Goal: Check status: Check status

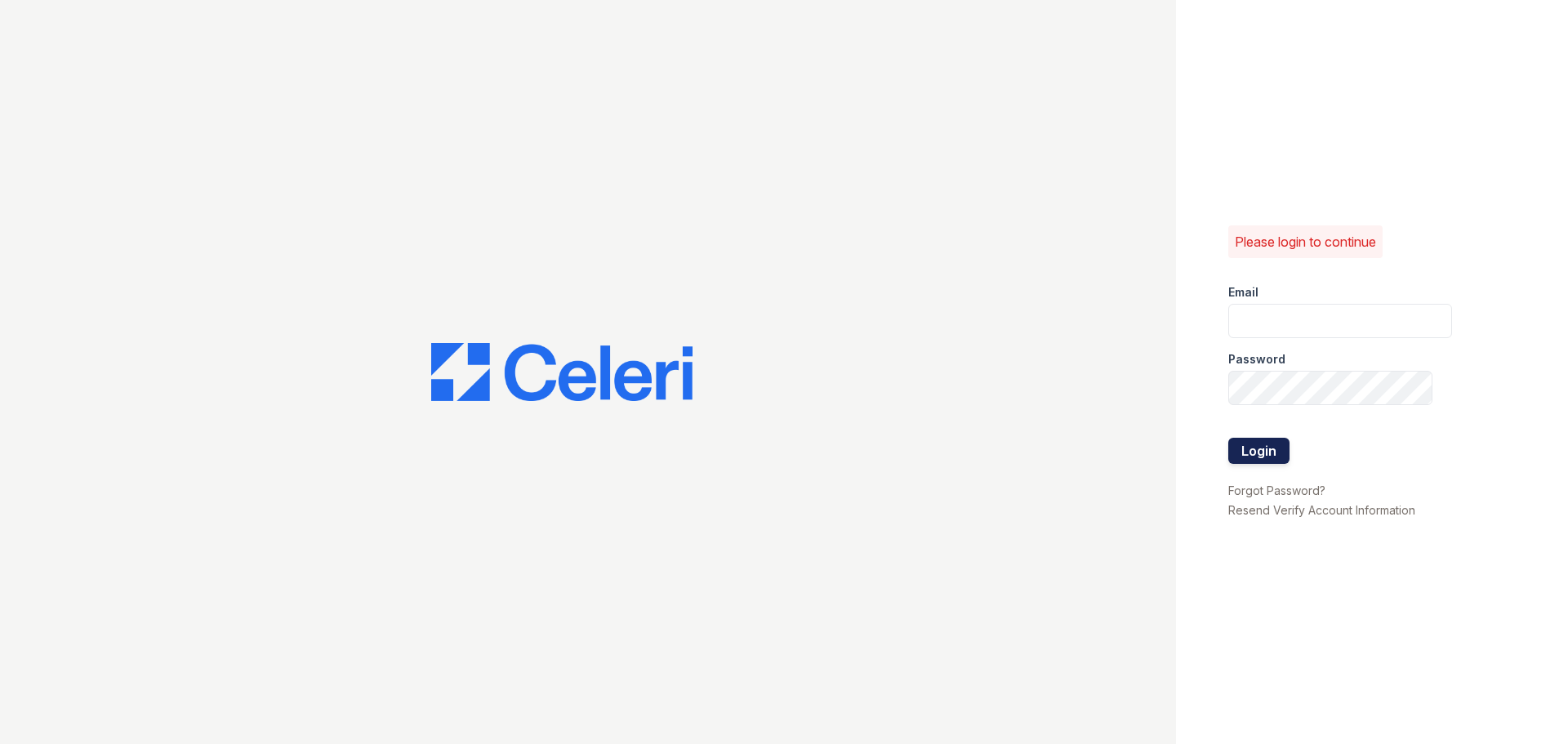
type input "[PERSON_NAME][EMAIL_ADDRESS][PERSON_NAME][DOMAIN_NAME]"
click at [1254, 443] on button "Login" at bounding box center [1259, 451] width 61 height 26
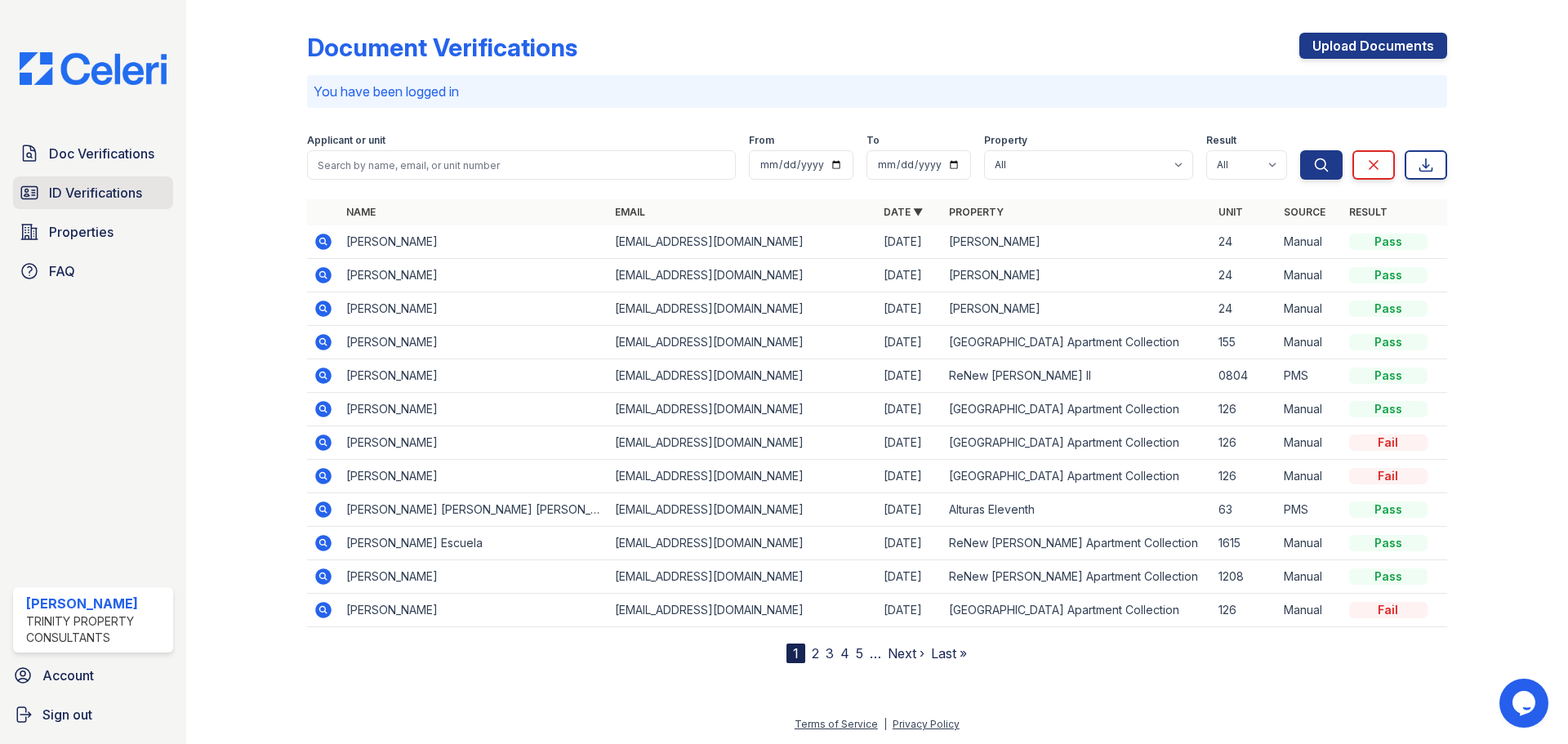
click at [123, 208] on link "ID Verifications" at bounding box center [93, 193] width 160 height 33
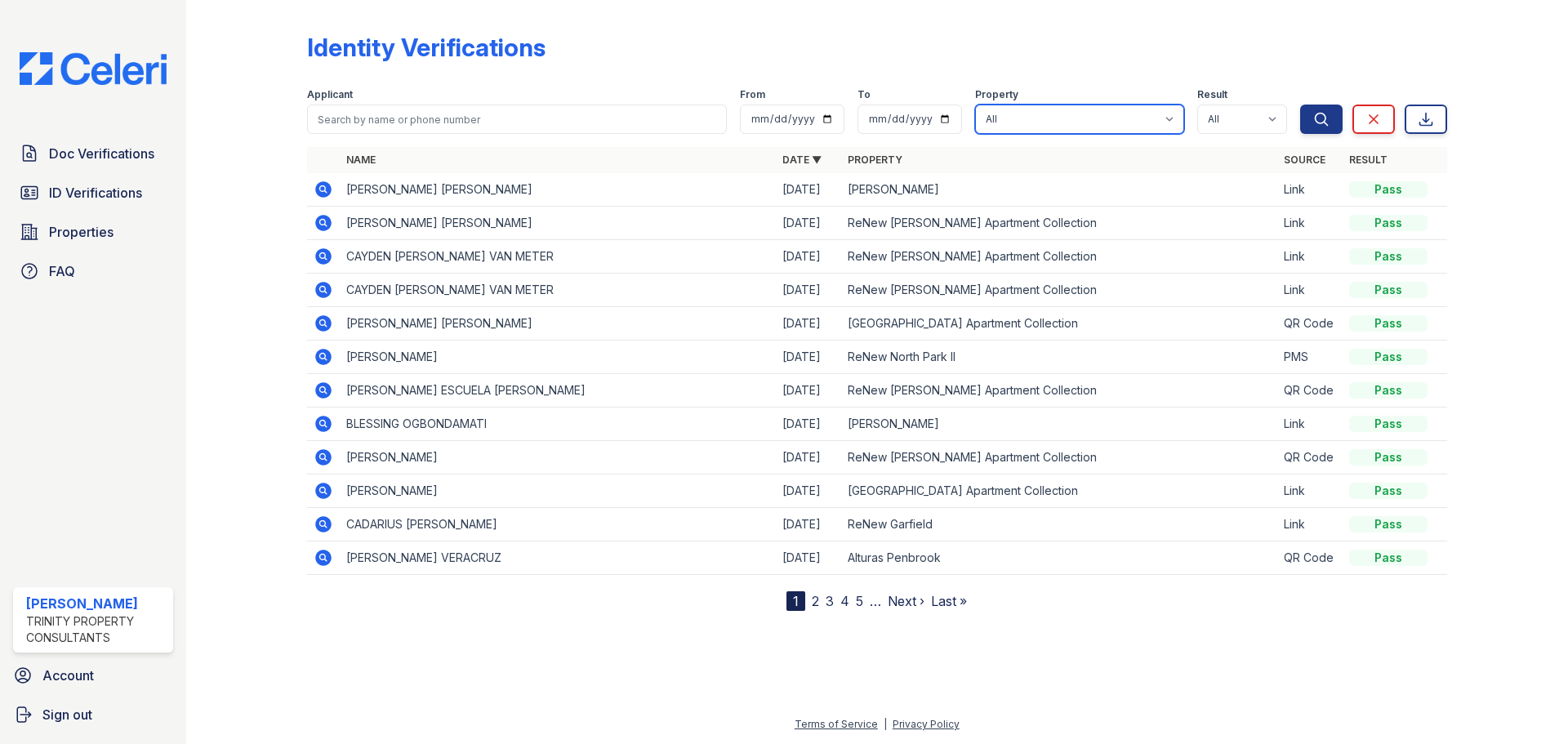
click at [1094, 110] on select "All Alturas Andrews Alturas Eleventh Alturas Penbrook ReNew Andrews Apartment C…" at bounding box center [1079, 119] width 209 height 29
select select "73"
click at [976, 105] on select "All Alturas Andrews Alturas Eleventh Alturas Penbrook ReNew Andrews Apartment C…" at bounding box center [1079, 119] width 209 height 29
click at [1322, 130] on button "Search" at bounding box center [1321, 119] width 43 height 29
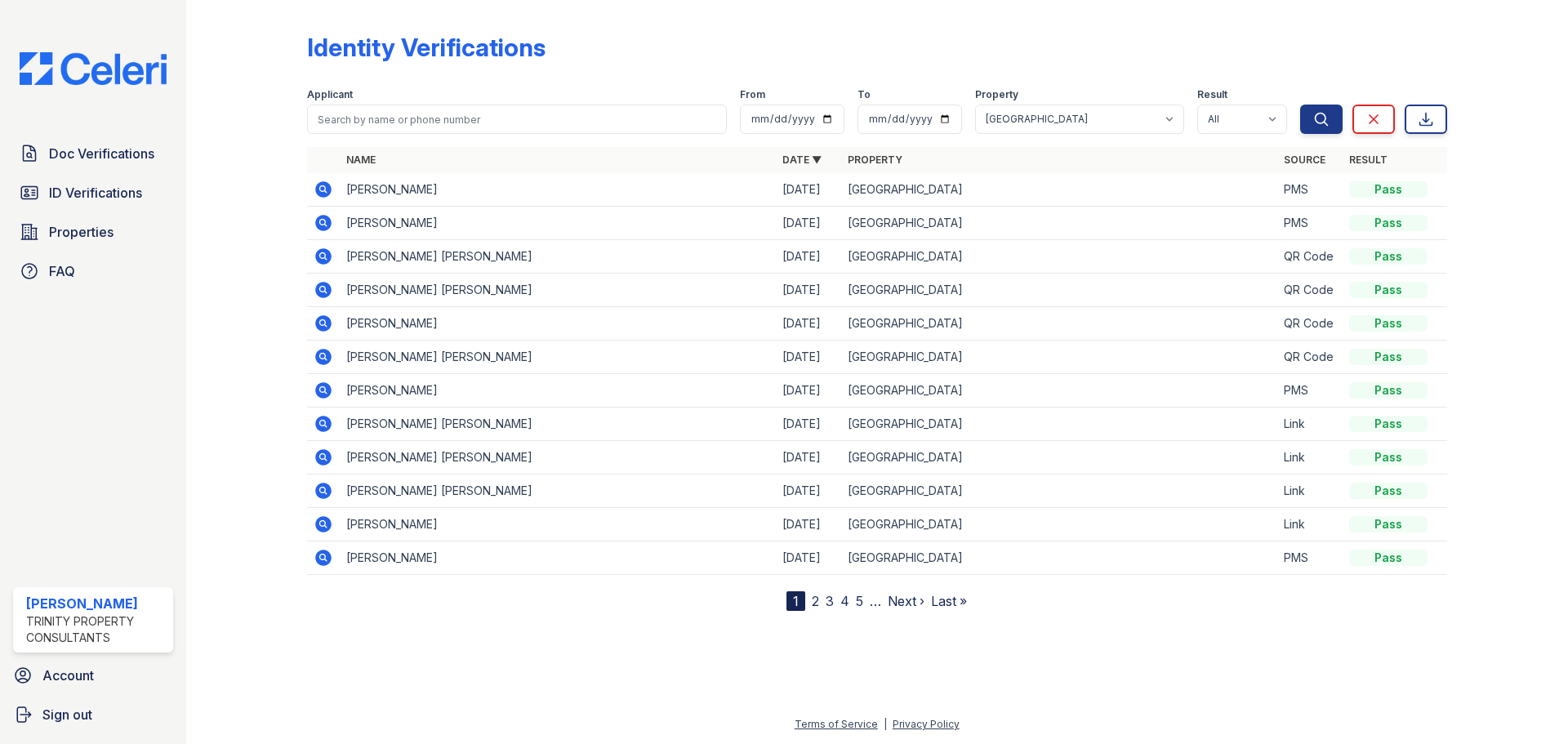
click at [320, 187] on icon at bounding box center [323, 189] width 20 height 20
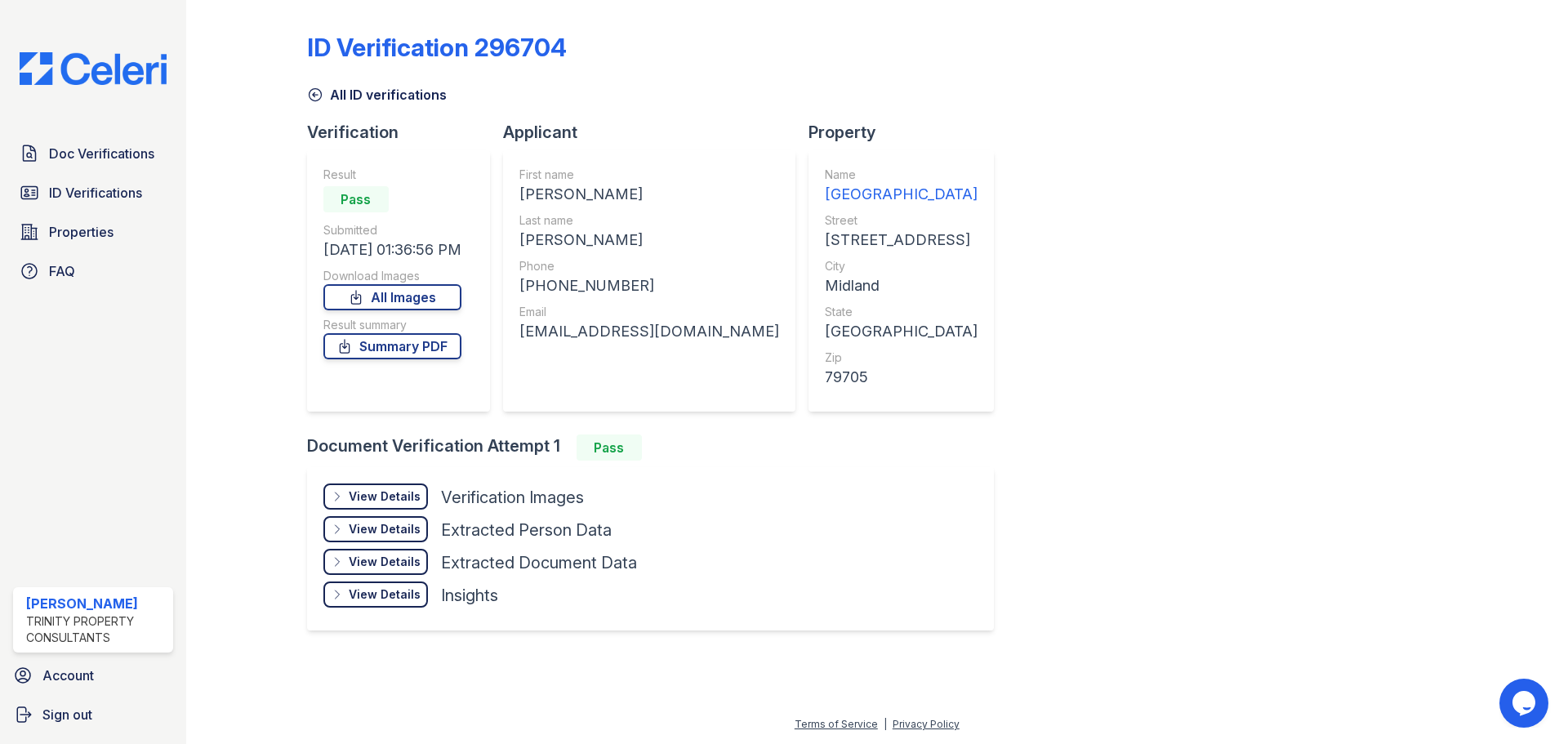
click at [412, 490] on div "View Details" at bounding box center [385, 496] width 72 height 16
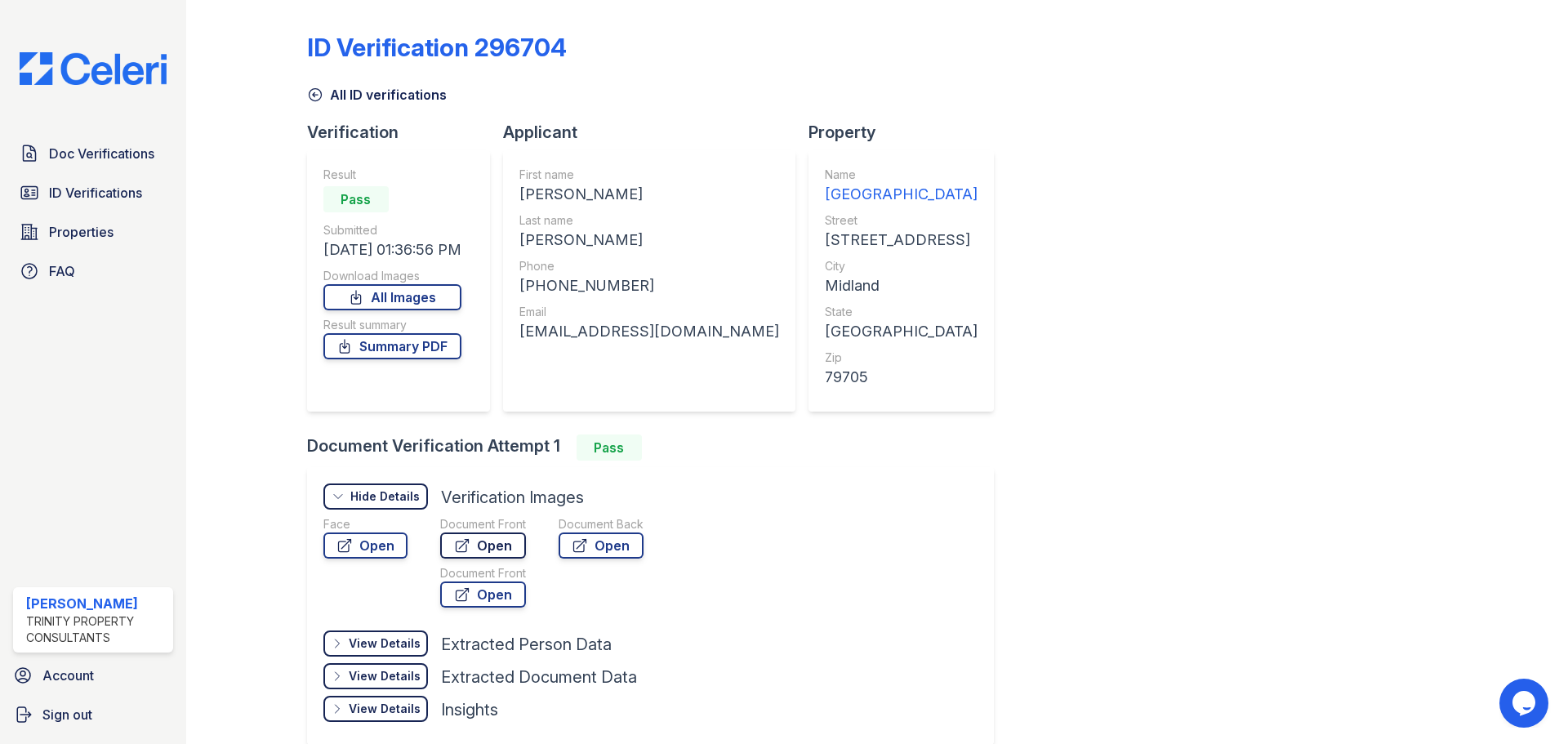
click at [484, 544] on link "Open" at bounding box center [483, 545] width 86 height 26
